Goal: Task Accomplishment & Management: Manage account settings

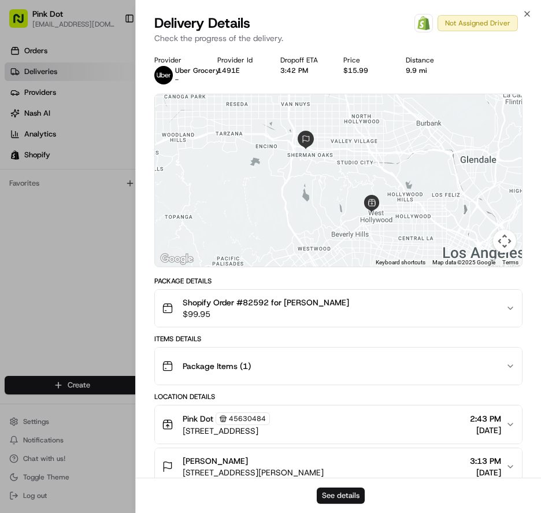
click at [342, 499] on button "See details" at bounding box center [341, 496] width 48 height 16
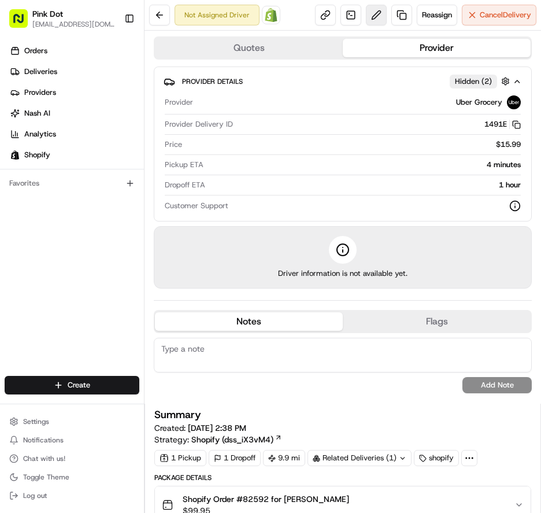
click at [367, 17] on button at bounding box center [376, 15] width 21 height 21
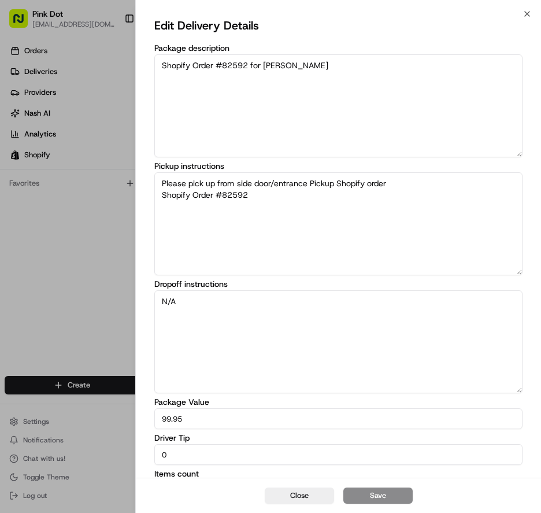
click at [302, 453] on input "0" at bounding box center [338, 454] width 368 height 21
type input "5"
click at [385, 493] on button "Save" at bounding box center [378, 496] width 69 height 16
